Goal: Navigation & Orientation: Find specific page/section

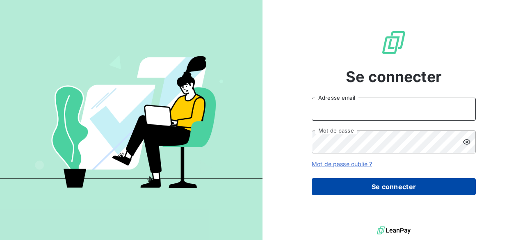
type input "[EMAIL_ADDRESS][PERSON_NAME][DOMAIN_NAME]"
click at [402, 188] on button "Se connecter" at bounding box center [394, 186] width 164 height 17
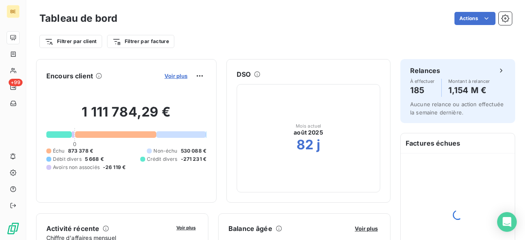
click at [167, 77] on span "Voir plus" at bounding box center [175, 76] width 23 height 7
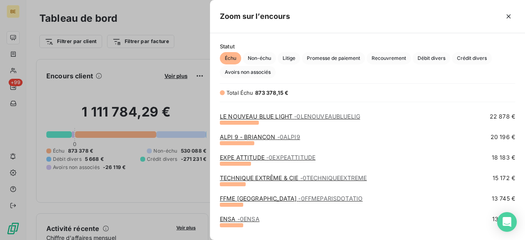
scroll to position [118, 0]
click at [290, 155] on span "- 0EXPEATTITUDE" at bounding box center [290, 156] width 49 height 7
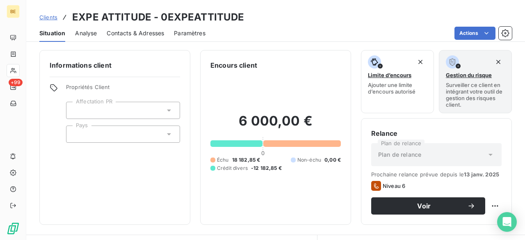
click at [47, 16] on span "Clients" at bounding box center [48, 17] width 18 height 7
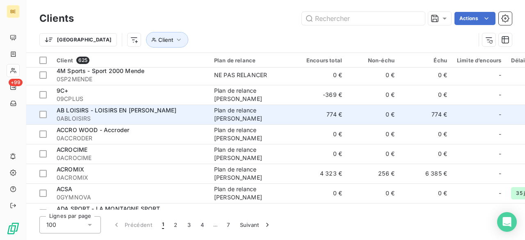
scroll to position [3, 0]
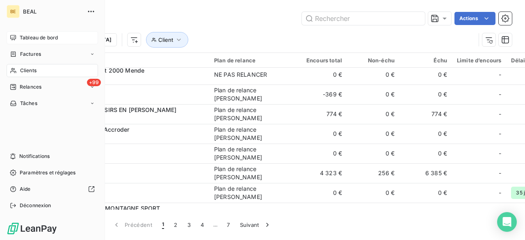
click at [23, 36] on span "Tableau de bord" at bounding box center [39, 37] width 38 height 7
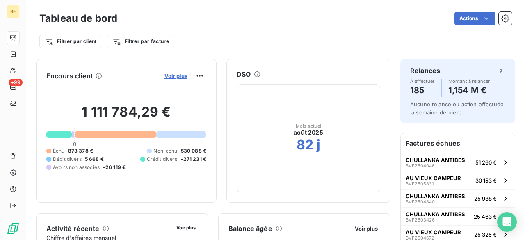
click at [166, 76] on span "Voir plus" at bounding box center [175, 76] width 23 height 7
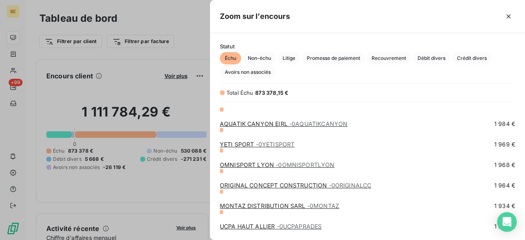
scroll to position [1198, 0]
